Goal: Find specific page/section: Find specific page/section

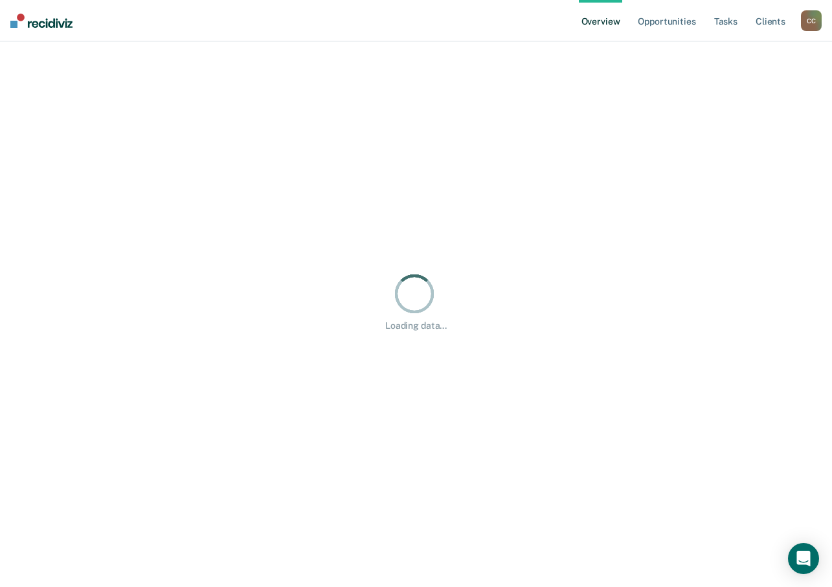
click at [809, 21] on div "C C" at bounding box center [811, 20] width 21 height 21
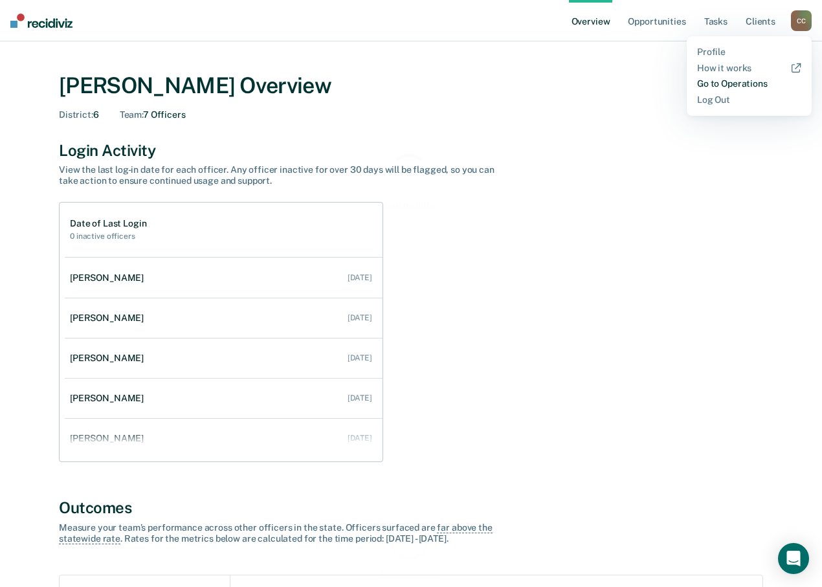
click at [723, 82] on link "Go to Operations" at bounding box center [749, 83] width 104 height 11
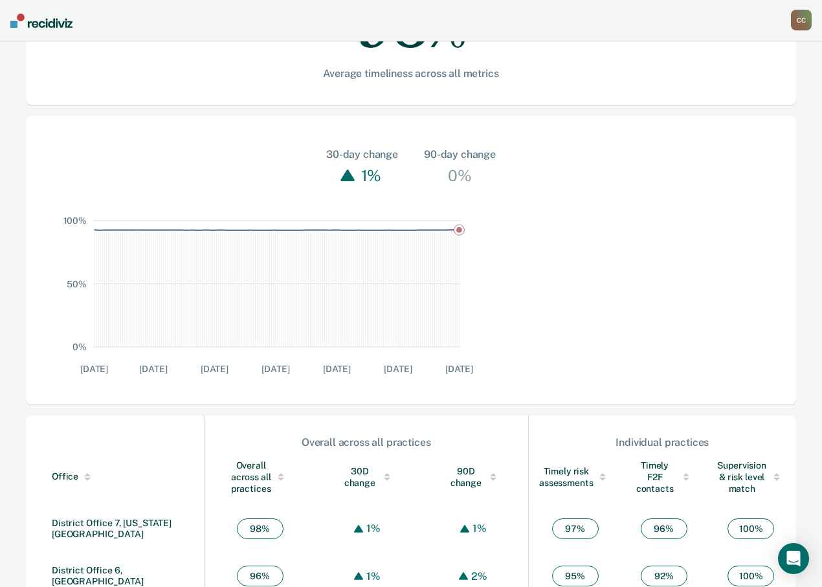
scroll to position [331, 0]
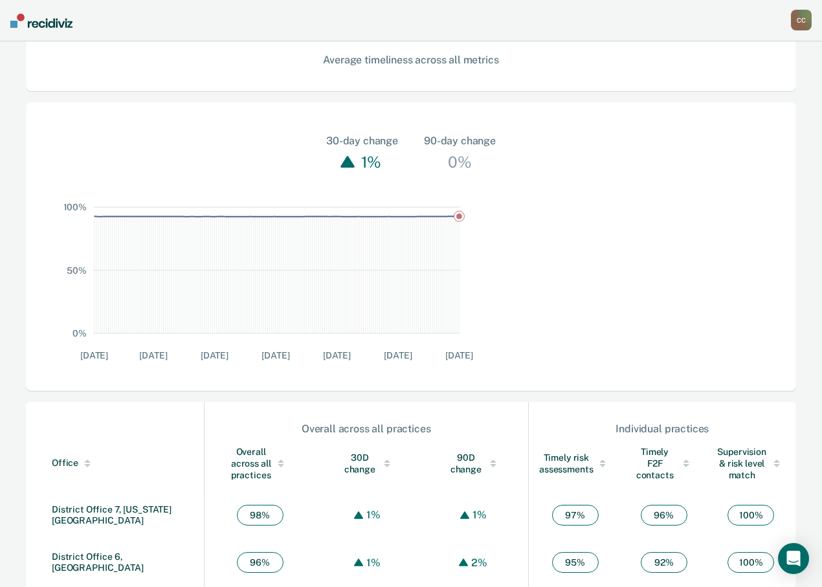
click at [108, 551] on link "District Office 6, [GEOGRAPHIC_DATA]" at bounding box center [98, 561] width 92 height 21
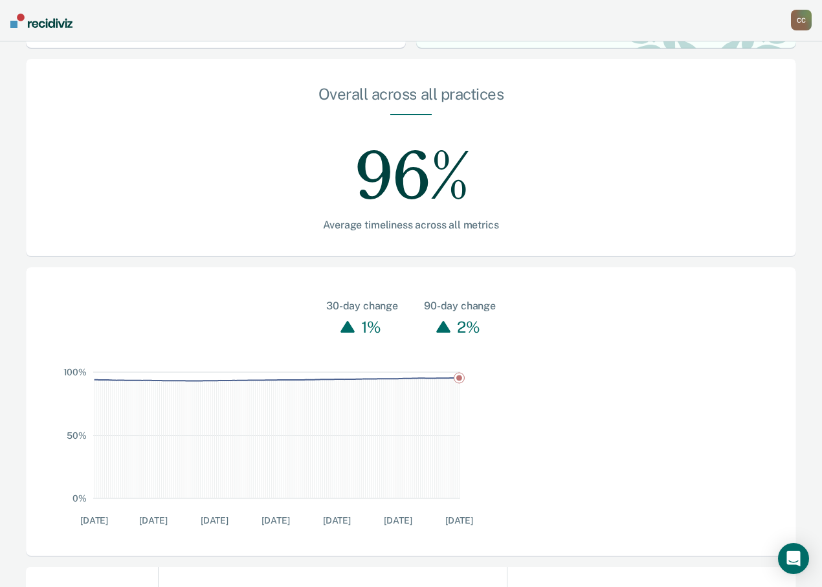
scroll to position [5, 0]
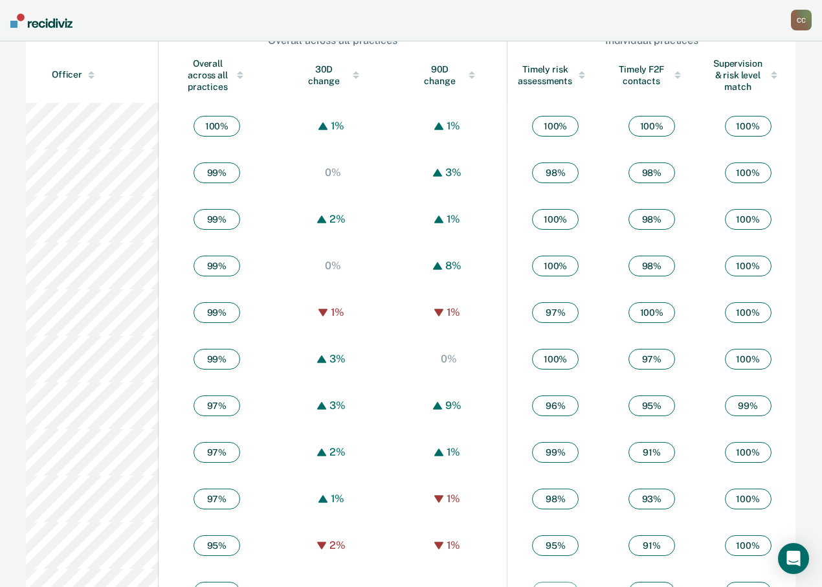
scroll to position [784, 0]
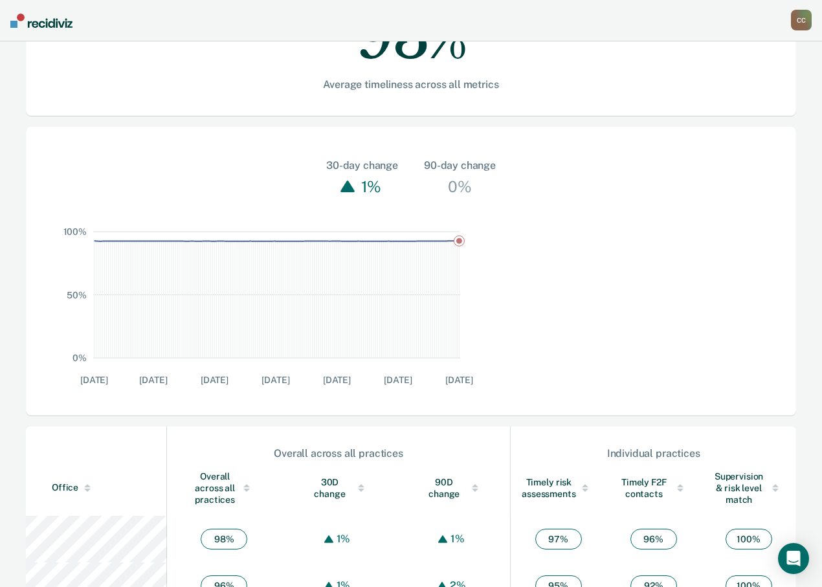
scroll to position [324, 0]
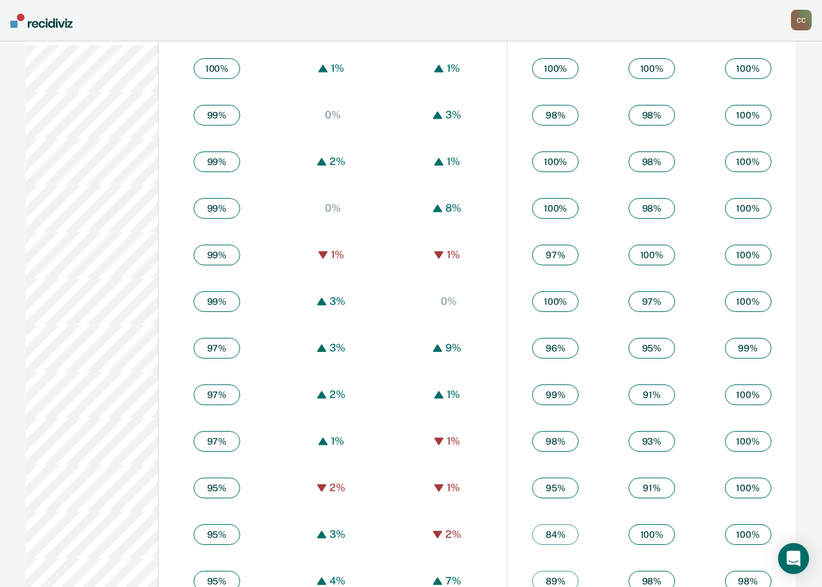
scroll to position [847, 0]
